Goal: Transaction & Acquisition: Purchase product/service

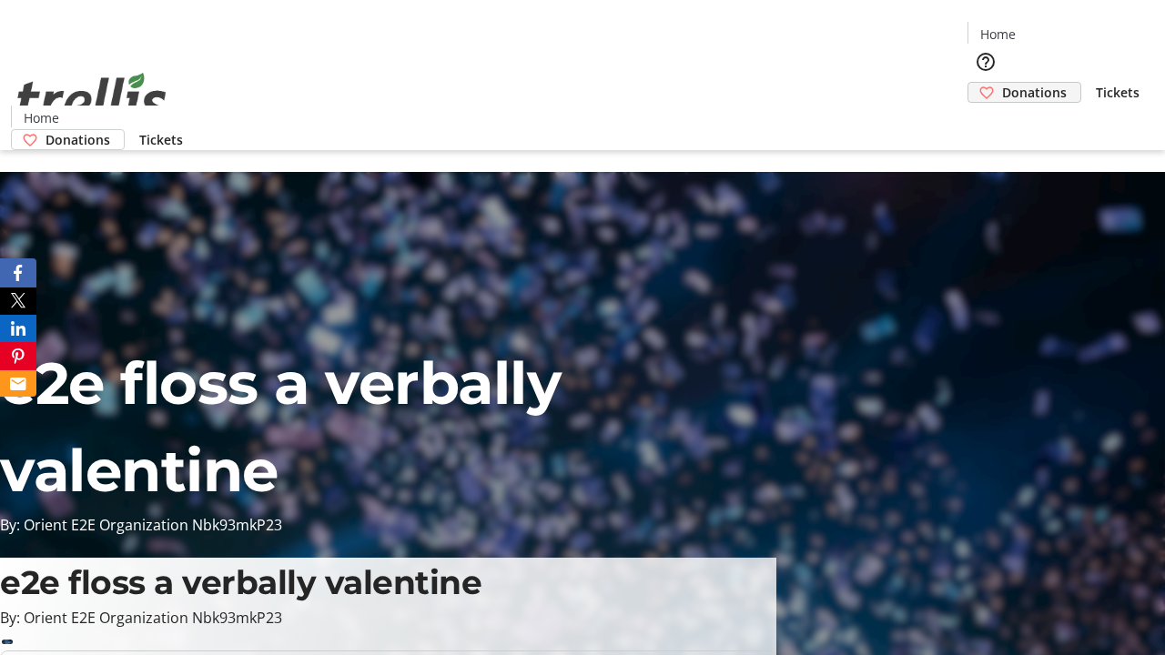
click at [1002, 83] on span "Donations" at bounding box center [1034, 92] width 65 height 19
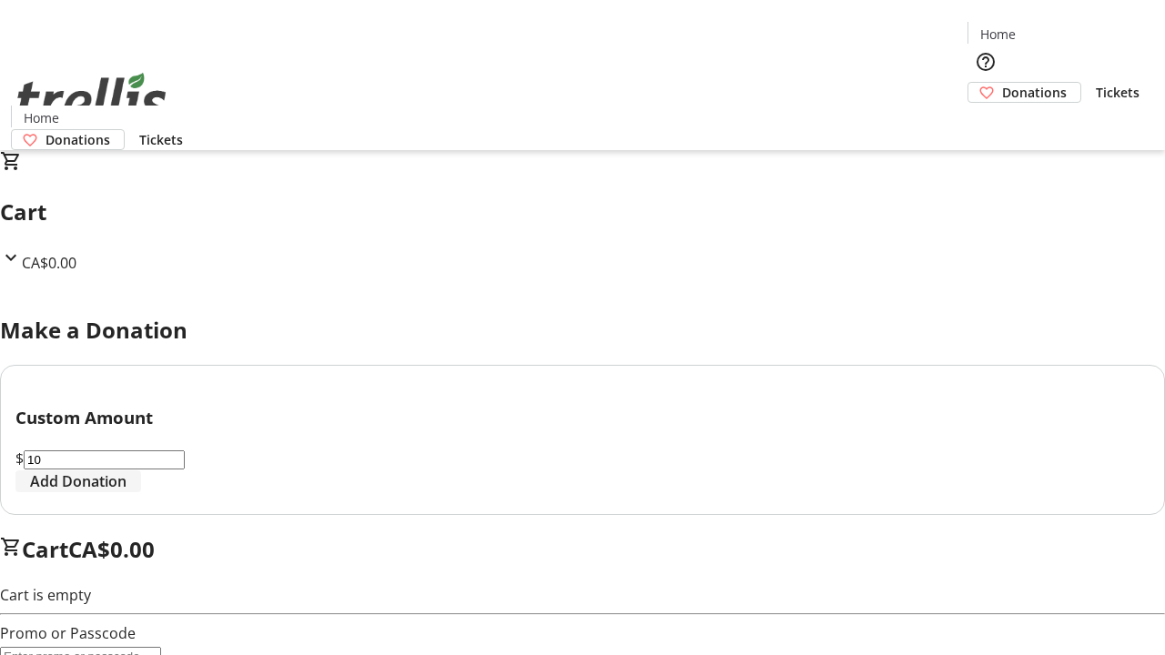
click at [127, 492] on span "Add Donation" at bounding box center [78, 482] width 96 height 22
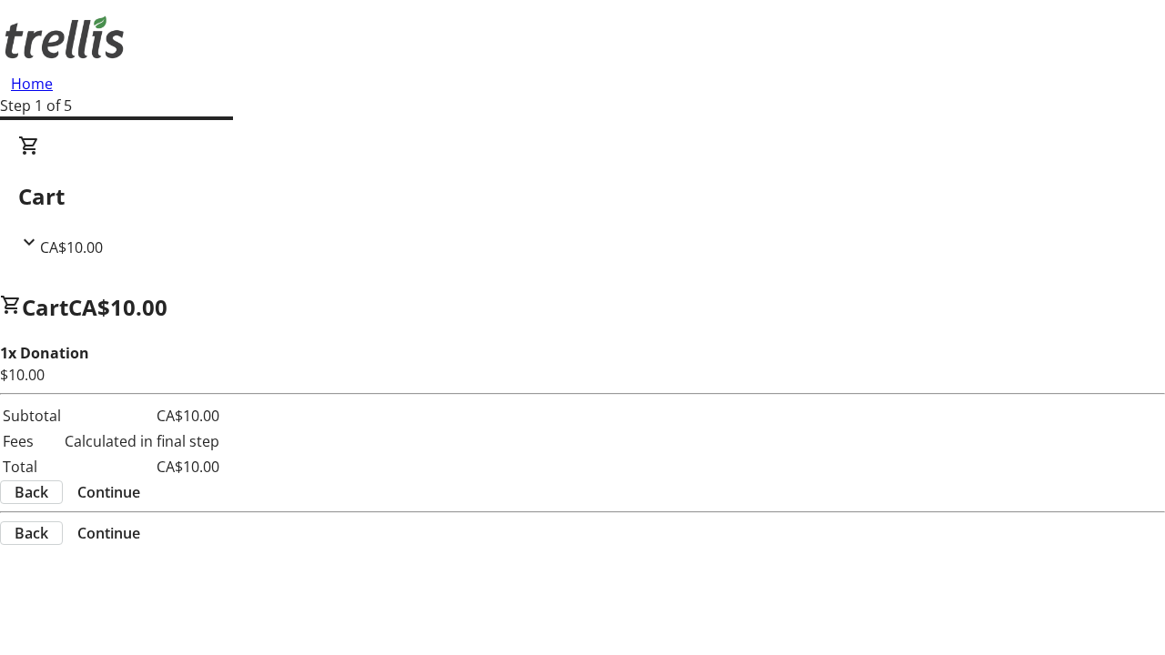
select select "CA"
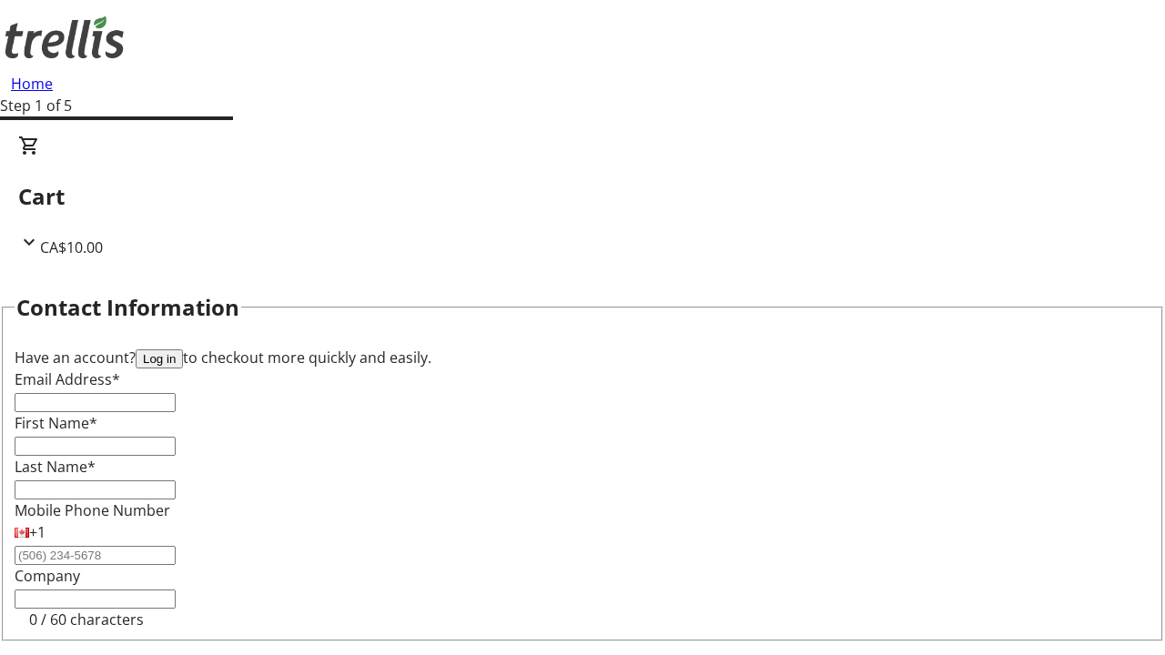
click at [183, 350] on button "Log in" at bounding box center [159, 359] width 47 height 19
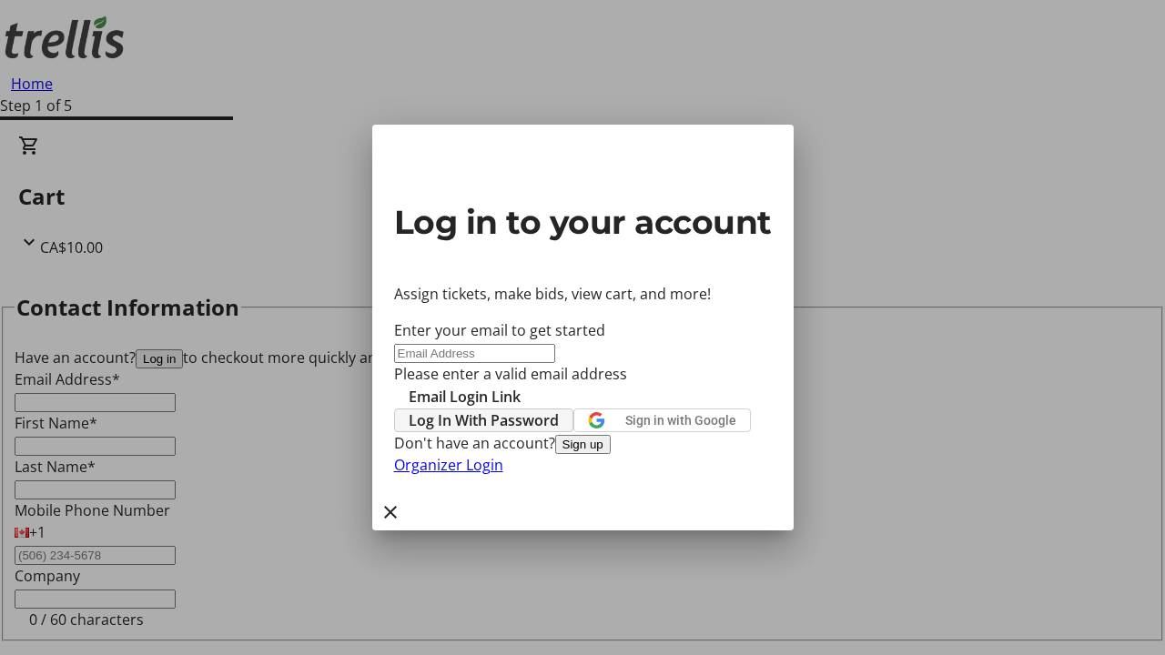
click at [559, 410] on span "Log In With Password" at bounding box center [484, 421] width 150 height 22
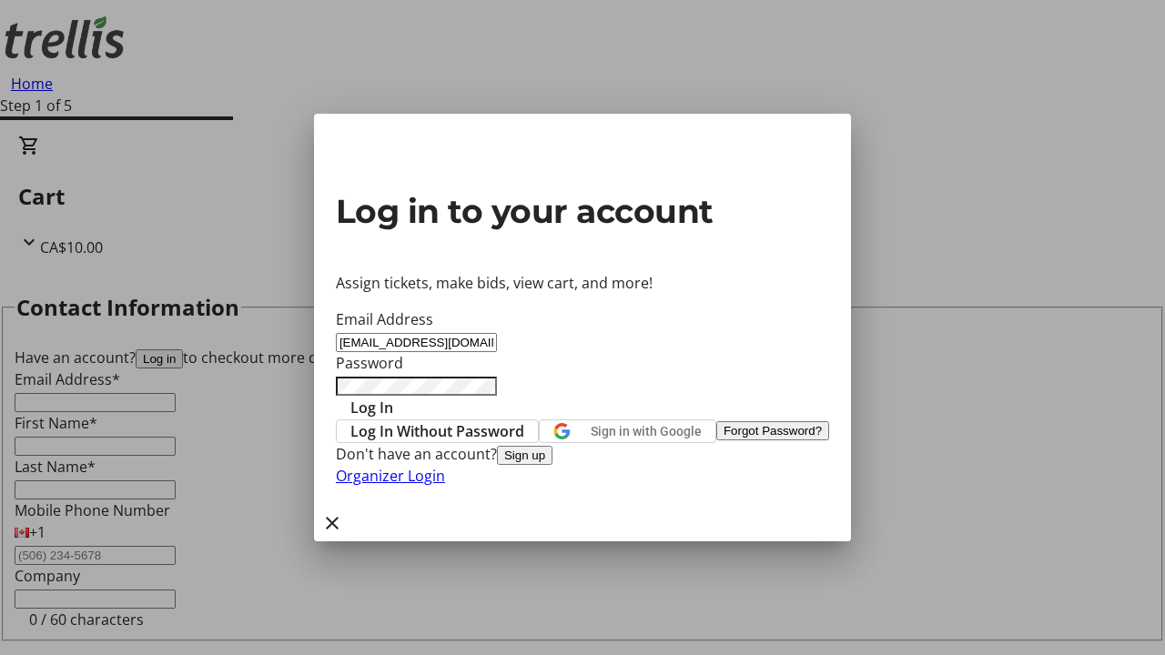
type input "[EMAIL_ADDRESS][DOMAIN_NAME]"
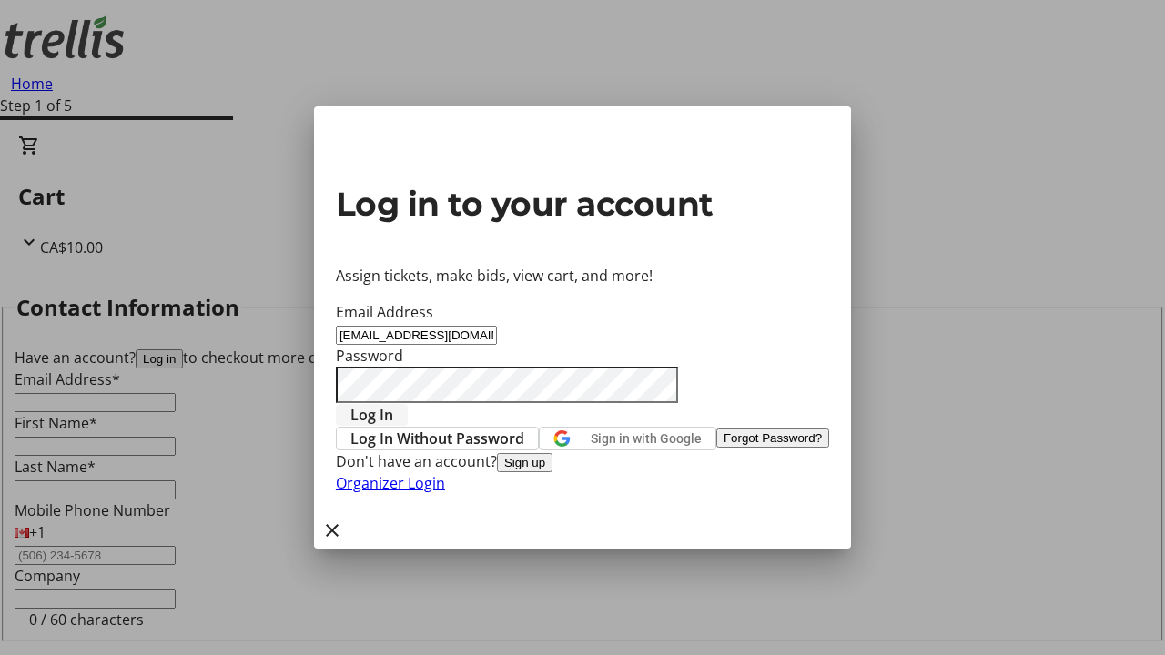
click at [393, 404] on span "Log In" at bounding box center [371, 415] width 43 height 22
